Goal: Check status: Check status

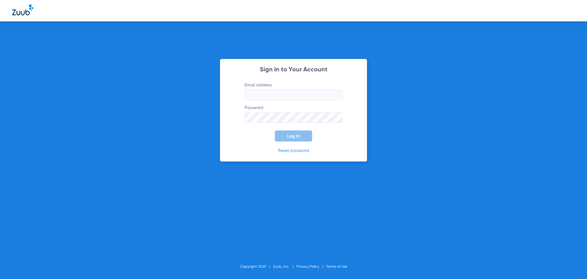
click at [306, 95] on input "Email address" at bounding box center [294, 95] width 98 height 10
type input "[EMAIL_ADDRESS][DOMAIN_NAME]"
click at [275, 130] on button "Log In" at bounding box center [293, 135] width 37 height 11
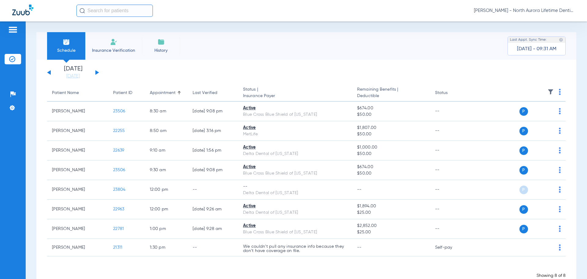
click at [98, 72] on button at bounding box center [97, 72] width 4 height 5
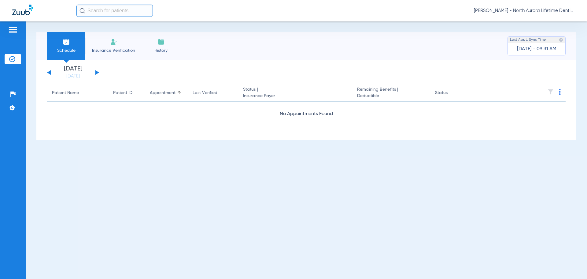
click at [98, 72] on button at bounding box center [97, 72] width 4 height 5
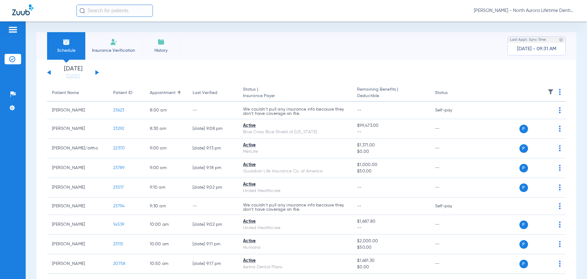
click at [95, 72] on button at bounding box center [97, 72] width 4 height 5
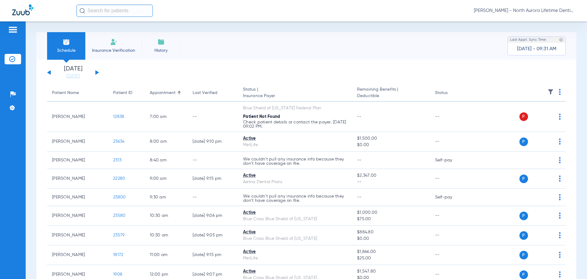
click at [95, 72] on button at bounding box center [97, 72] width 4 height 5
